Goal: Task Accomplishment & Management: Complete application form

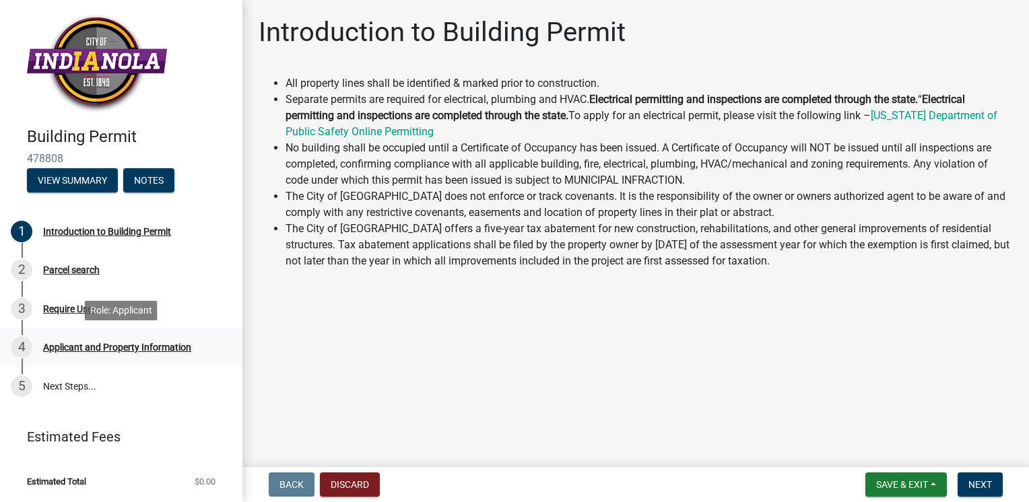
click at [63, 345] on div "Applicant and Property Information" at bounding box center [117, 347] width 148 height 9
click at [22, 344] on div "4" at bounding box center [22, 348] width 22 height 22
click at [24, 267] on div "2" at bounding box center [22, 270] width 22 height 22
click at [278, 247] on ul "All property lines shall be identified & marked prior to construction. Separate…" at bounding box center [636, 172] width 754 height 194
click at [468, 242] on li "The City of [GEOGRAPHIC_DATA] offers a five-year tax abatement for new construc…" at bounding box center [649, 245] width 727 height 48
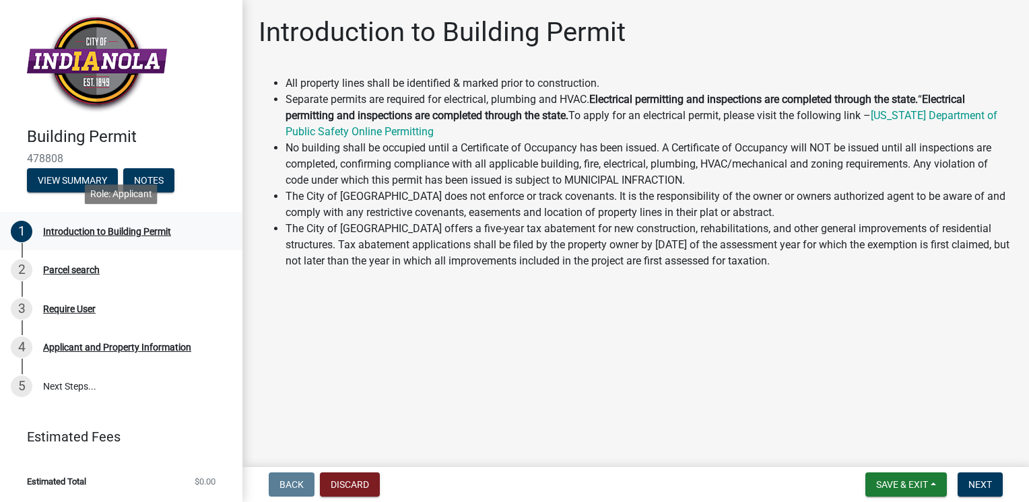
click at [234, 225] on link "1 Introduction to Building Permit" at bounding box center [121, 231] width 242 height 39
click at [841, 271] on wm-data-entity-input "All property lines shall be identified & marked prior to construction. Separate…" at bounding box center [636, 177] width 754 height 205
click at [975, 489] on span "Next" at bounding box center [981, 485] width 24 height 11
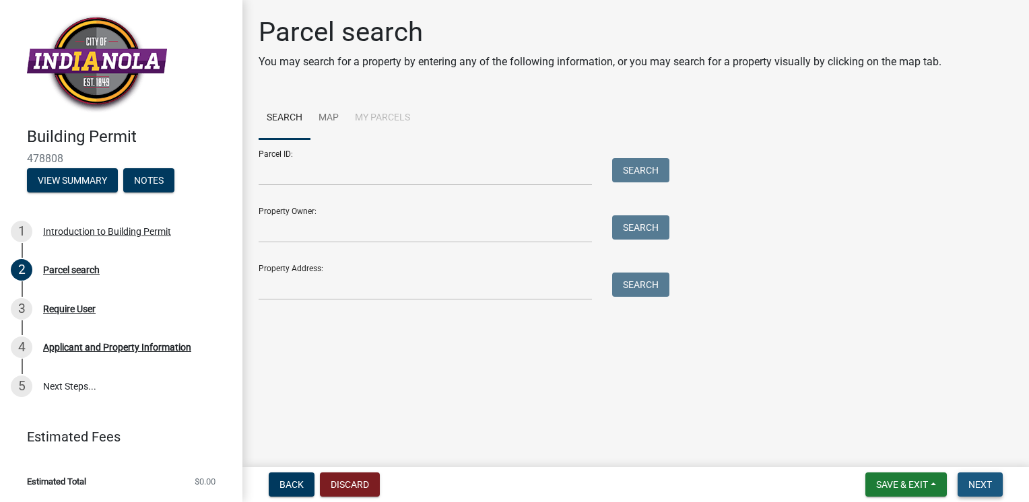
click at [975, 490] on button "Next" at bounding box center [980, 485] width 45 height 24
